Goal: Manage account settings

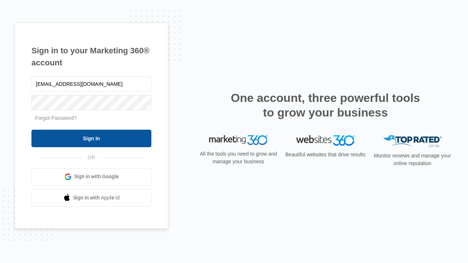
click at [91, 138] on input "Sign In" at bounding box center [91, 139] width 120 height 18
